Goal: Information Seeking & Learning: Learn about a topic

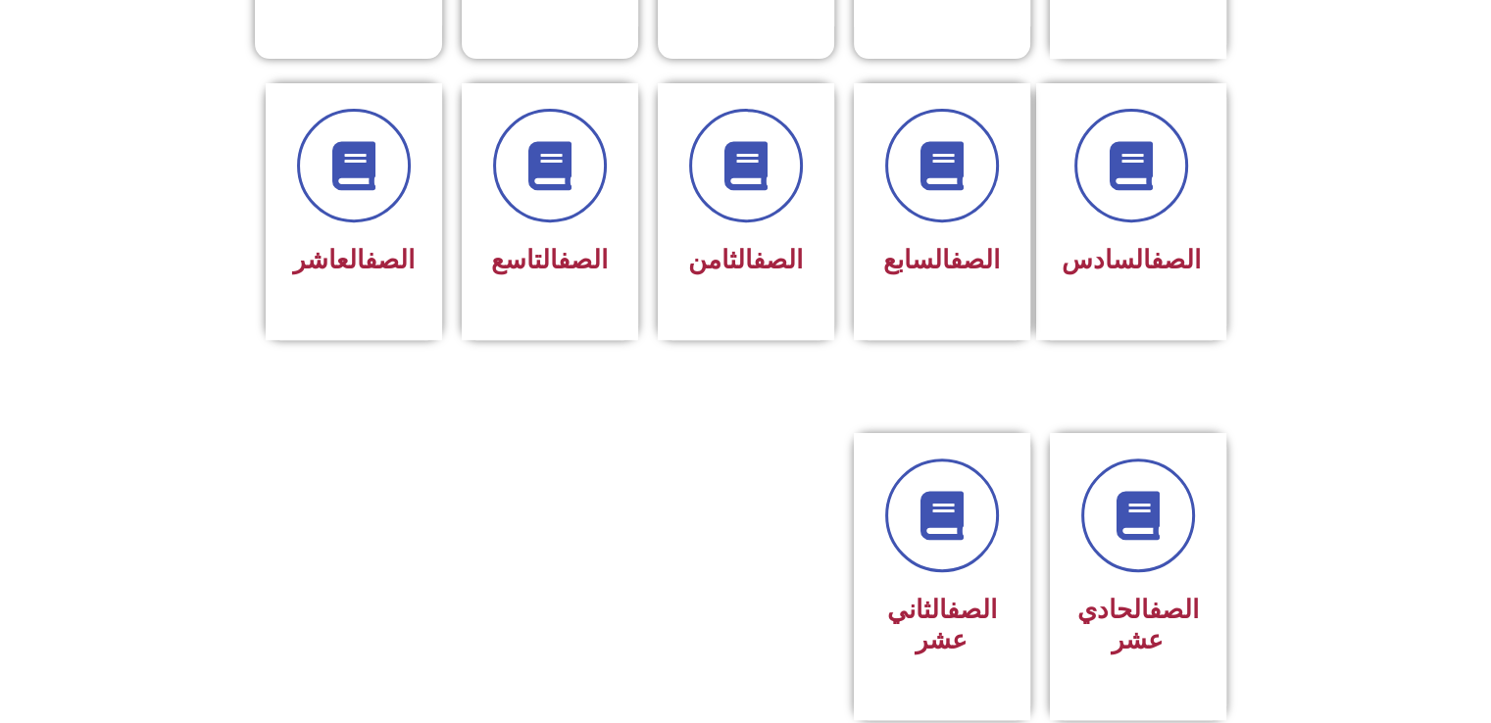
scroll to position [782, 0]
click at [1084, 546] on div "الصف الحادي عشر" at bounding box center [1137, 562] width 123 height 207
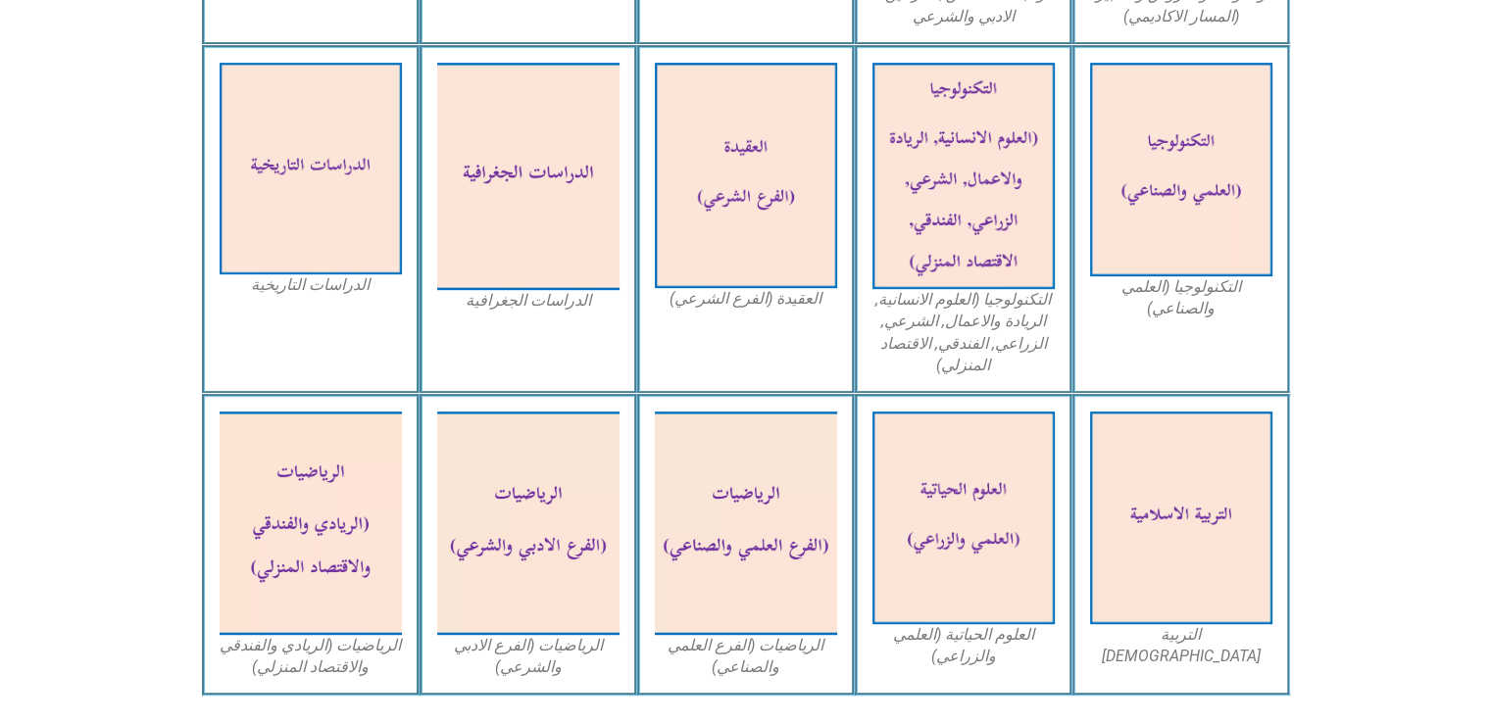
scroll to position [988, 0]
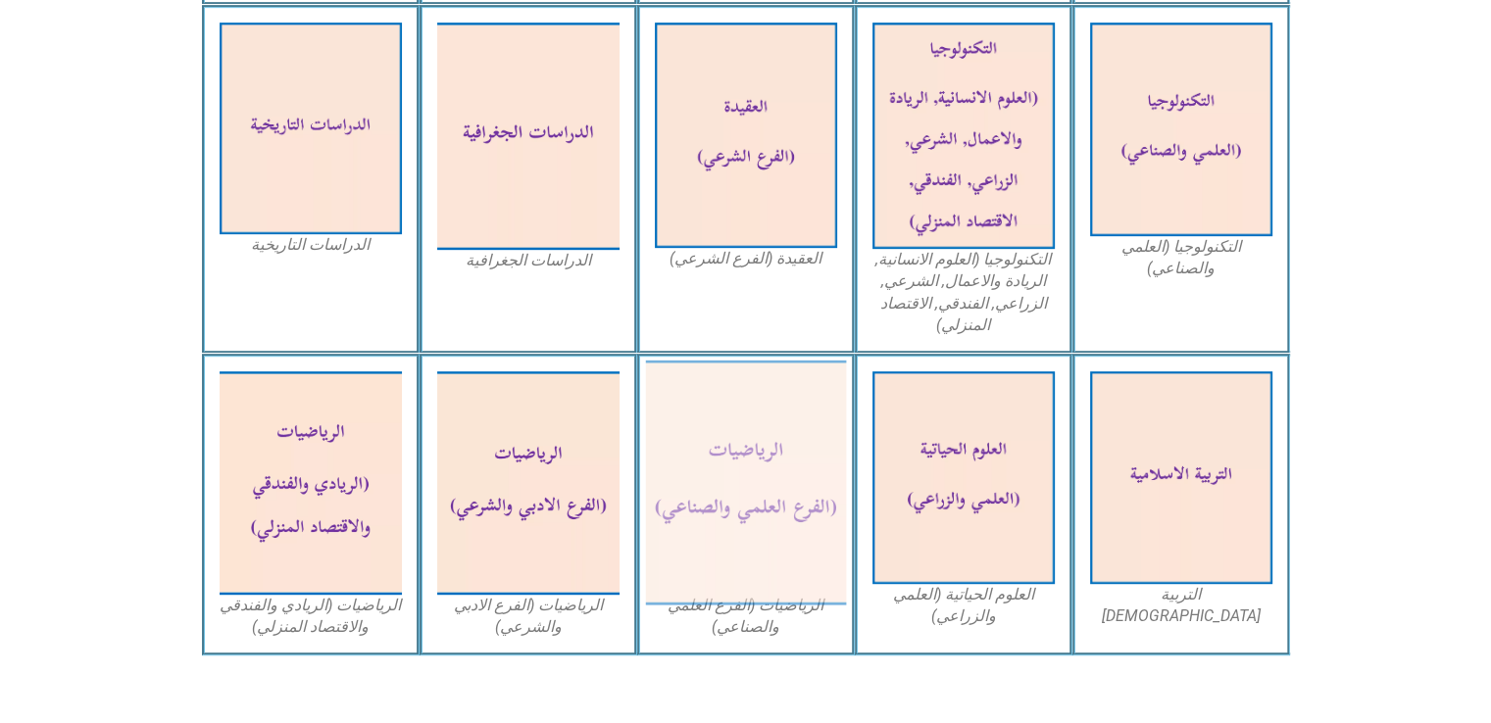
click at [790, 503] on img at bounding box center [745, 483] width 201 height 245
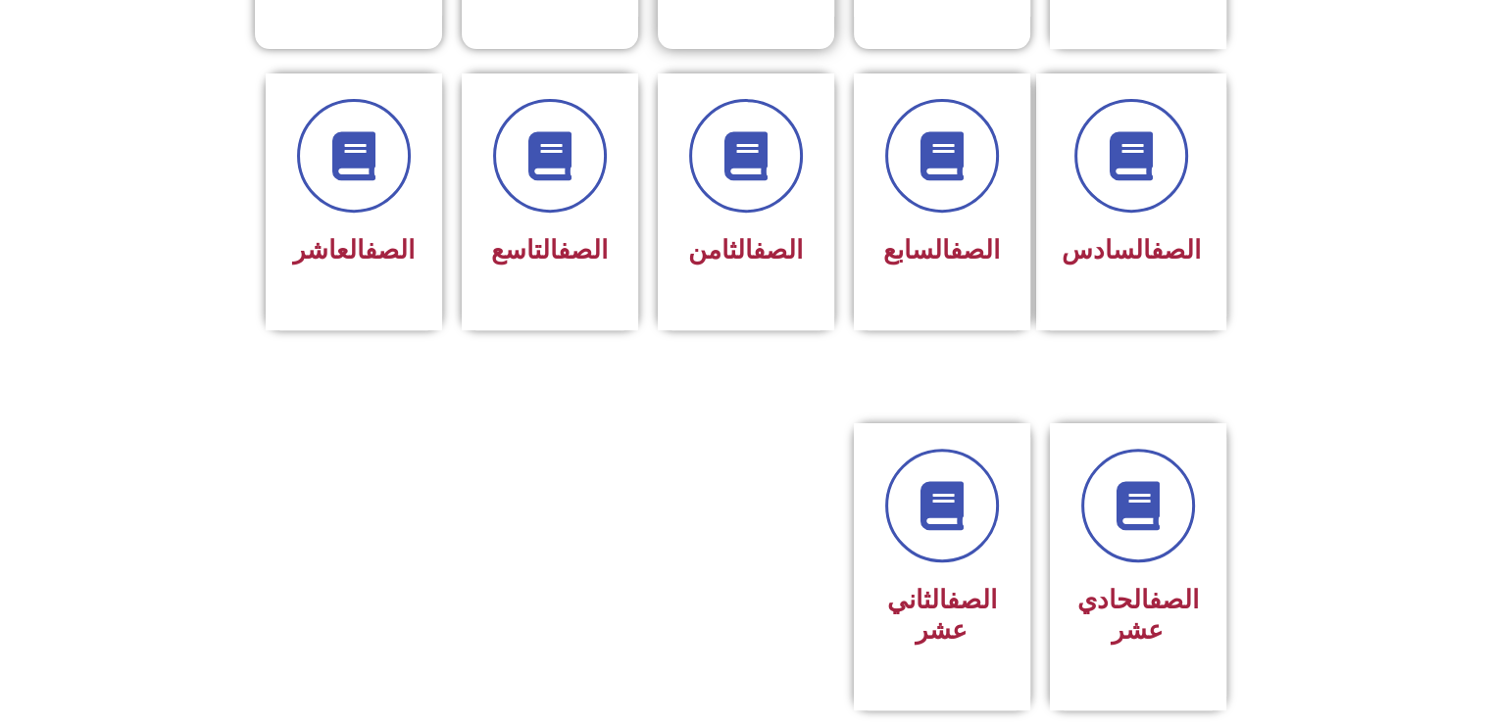
scroll to position [823, 0]
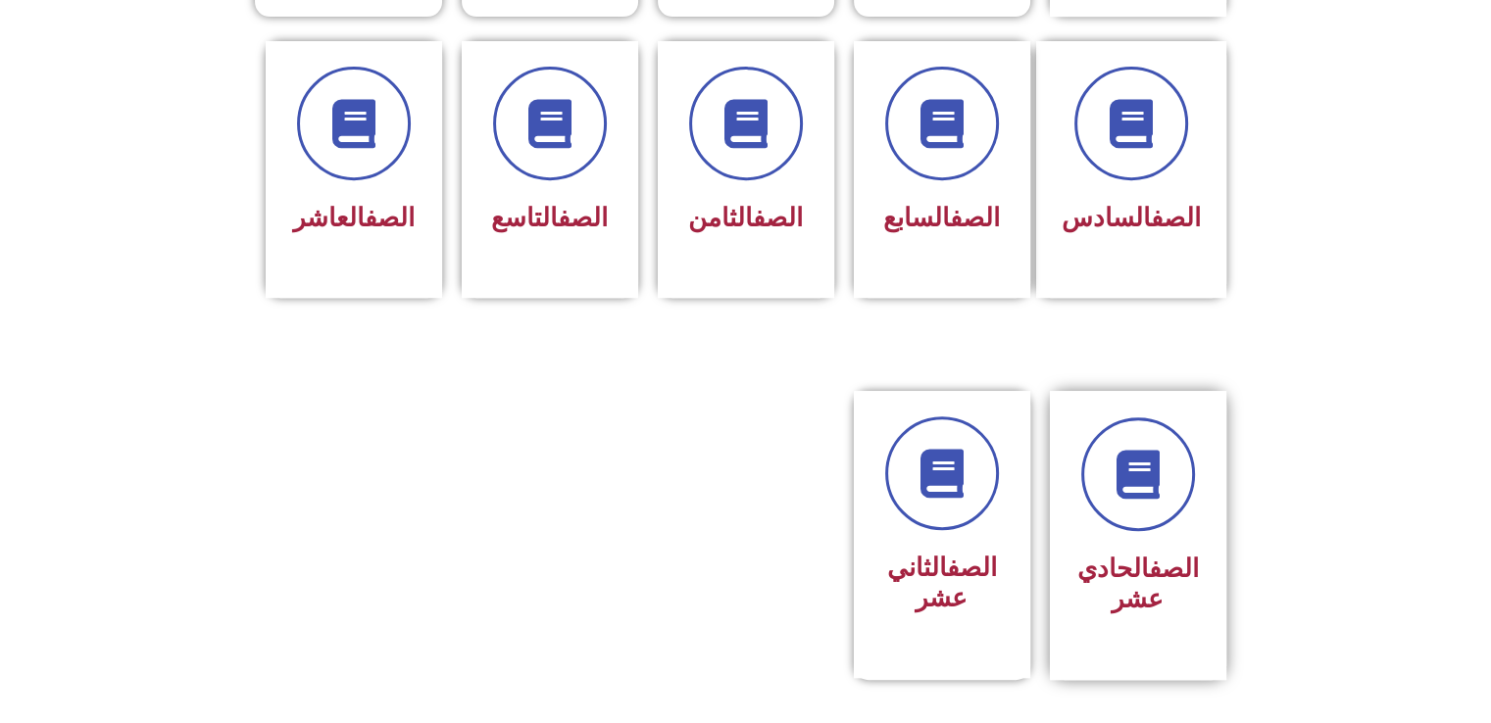
click at [1154, 546] on div "الصف الحادي عشر" at bounding box center [1137, 585] width 123 height 78
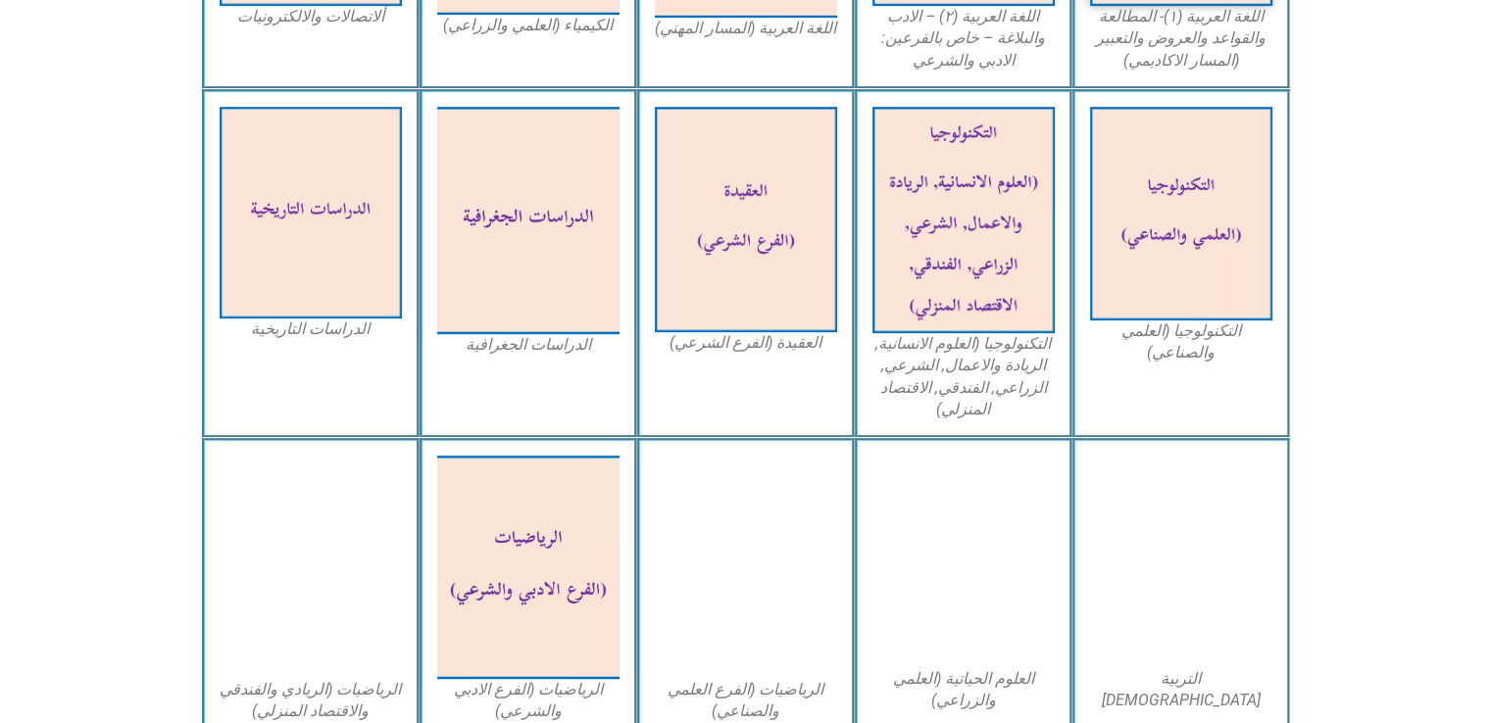
scroll to position [972, 0]
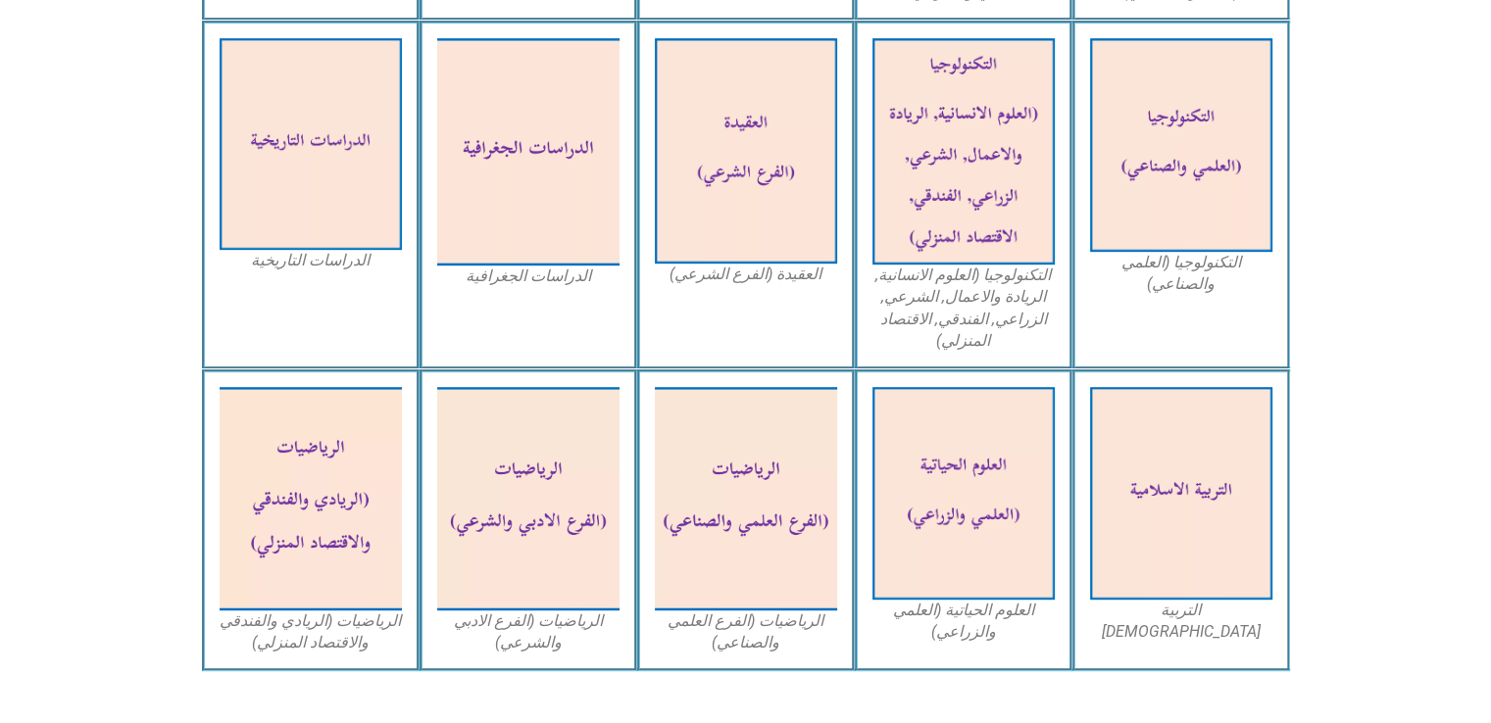
click at [783, 519] on img at bounding box center [746, 498] width 182 height 222
